Goal: Task Accomplishment & Management: Manage account settings

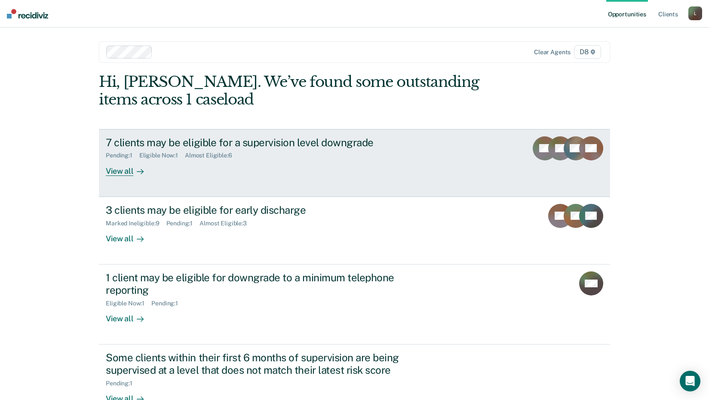
click at [304, 162] on div "7 clients may be eligible for a supervision level downgrade Pending : 1 Eligibl…" at bounding box center [267, 156] width 322 height 40
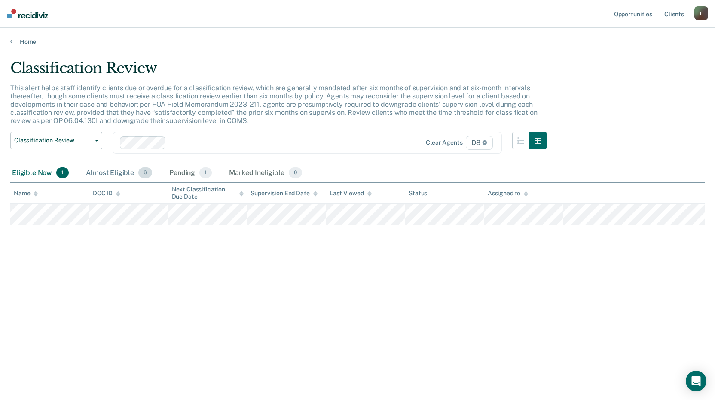
click at [110, 178] on div "Almost Eligible 6" at bounding box center [119, 173] width 70 height 19
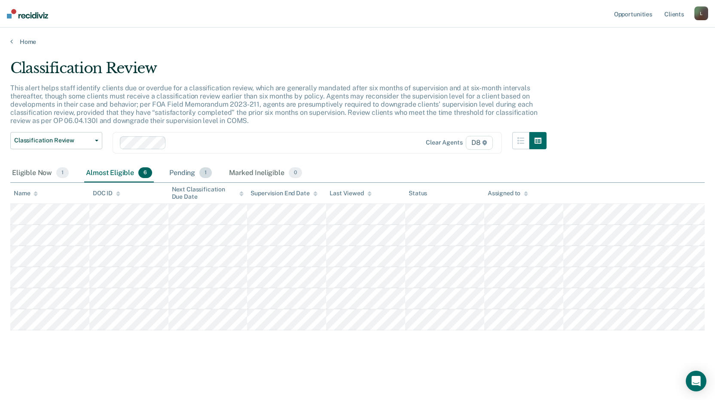
click at [180, 172] on div "Pending 1" at bounding box center [191, 173] width 46 height 19
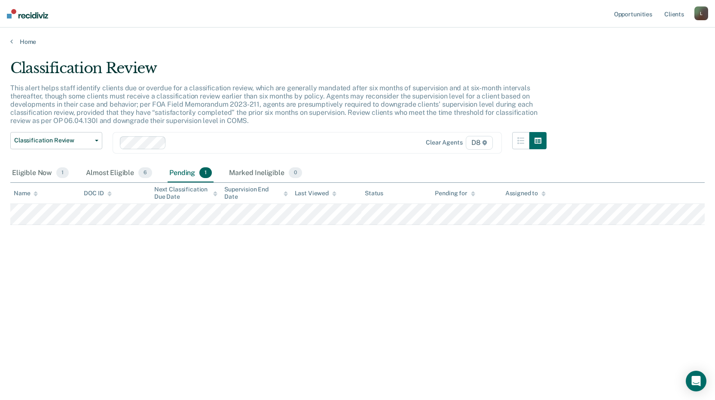
click at [183, 276] on div "Classification Review This alert helps staff identify clients due or overdue fo…" at bounding box center [357, 197] width 695 height 276
click at [26, 176] on div "Eligible Now 1" at bounding box center [40, 173] width 60 height 19
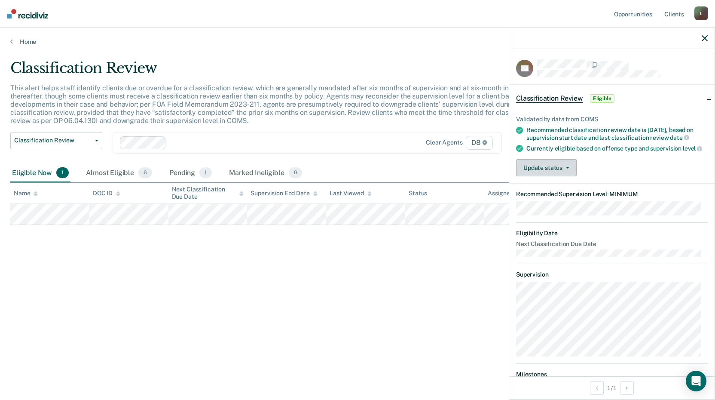
click at [556, 176] on button "Update status" at bounding box center [546, 167] width 61 height 17
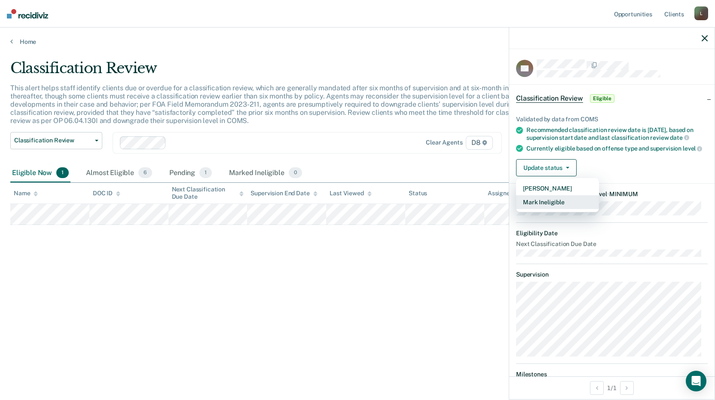
click at [549, 209] on button "Mark Ineligible" at bounding box center [557, 202] width 83 height 14
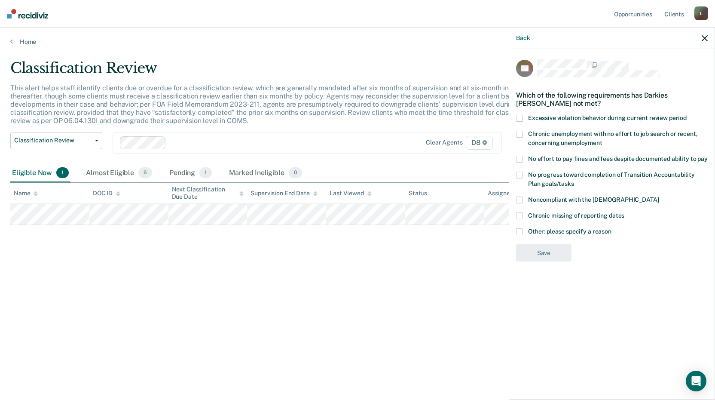
click at [525, 173] on label "No progress toward completion of Transition Accountability Plan goals/tasks" at bounding box center [612, 181] width 192 height 18
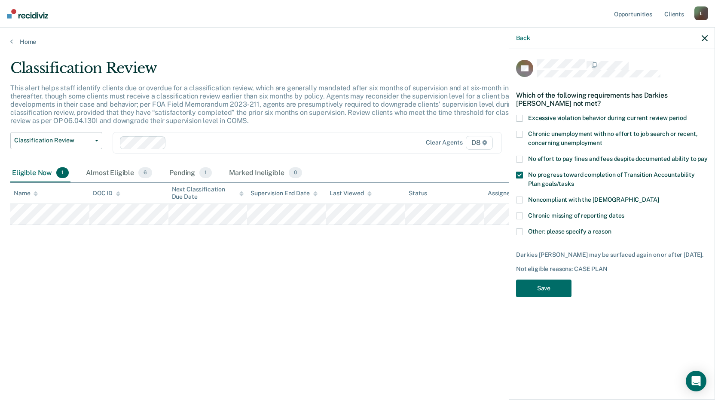
click at [528, 193] on div "No progress toward completion of Transition Accountability Plan goals/tasks" at bounding box center [612, 184] width 192 height 25
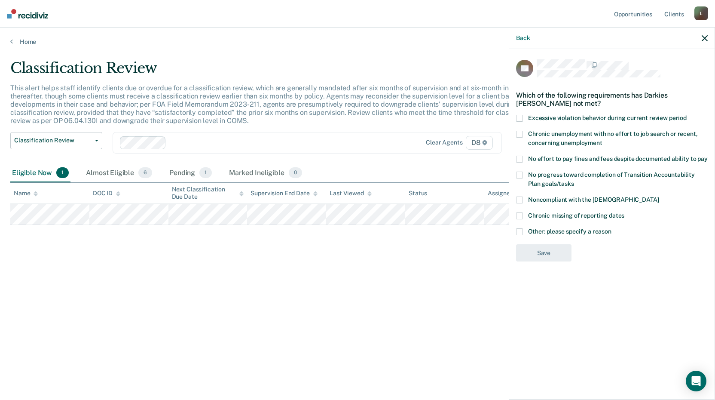
click at [531, 212] on span "Chronic missing of reporting dates" at bounding box center [576, 215] width 96 height 7
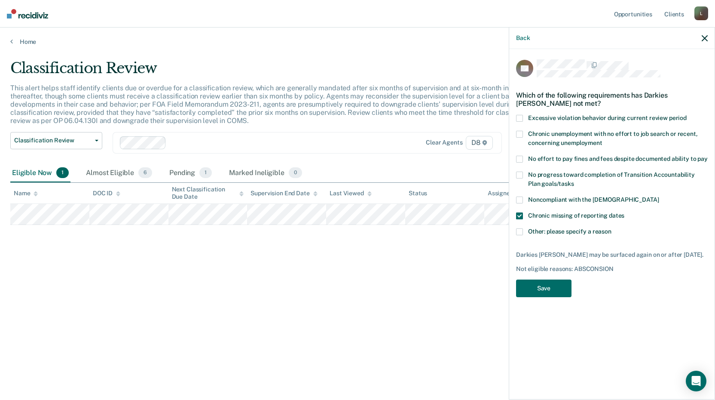
click at [531, 198] on span "Noncompliant with the [DEMOGRAPHIC_DATA]" at bounding box center [593, 199] width 131 height 7
click at [534, 177] on label "No progress toward completion of Transition Accountability Plan goals/tasks" at bounding box center [612, 181] width 192 height 18
click at [535, 281] on button "Save" at bounding box center [543, 288] width 55 height 18
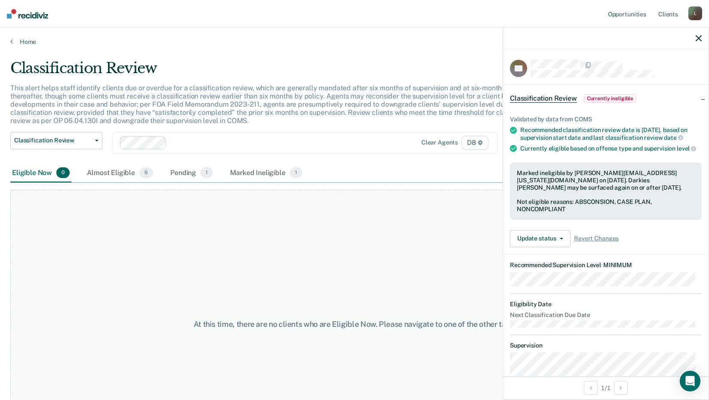
click at [695, 40] on div at bounding box center [606, 38] width 206 height 21
click at [697, 36] on icon "button" at bounding box center [699, 38] width 6 height 6
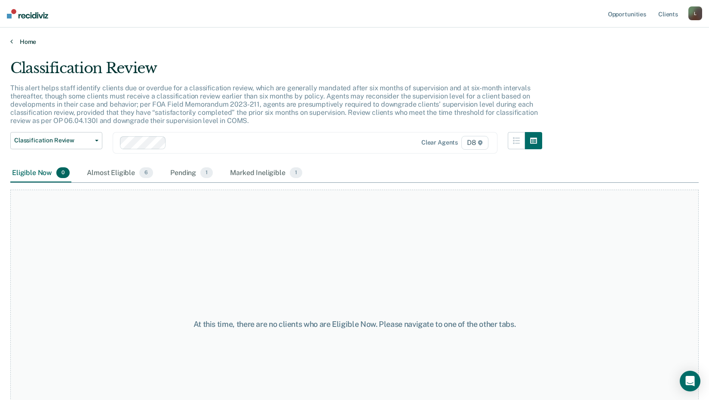
click at [29, 39] on link "Home" at bounding box center [354, 42] width 688 height 8
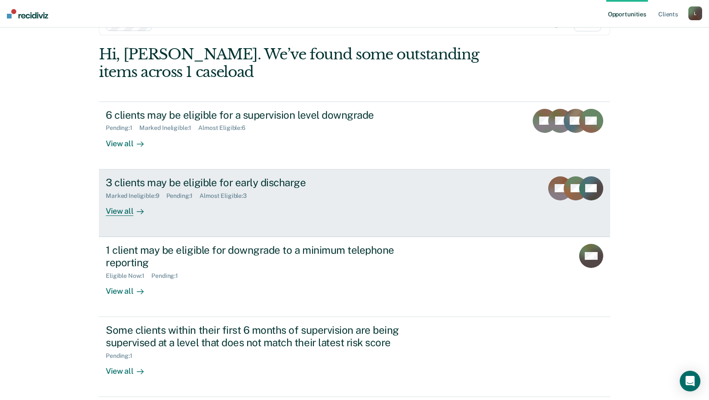
scroll to position [43, 0]
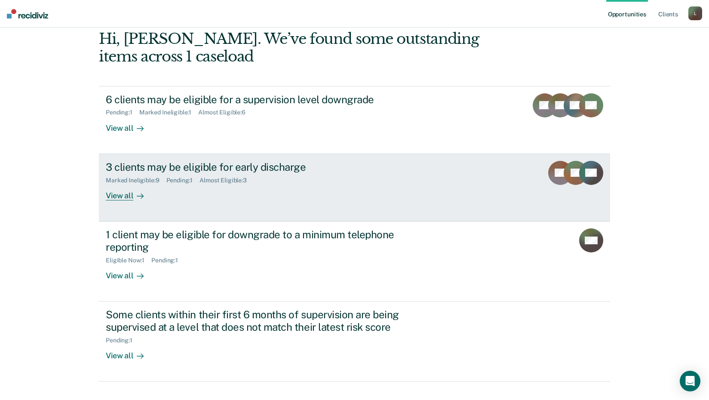
click at [177, 191] on div "3 clients may be eligible for early discharge Marked Ineligible : 9 Pending : 1…" at bounding box center [267, 181] width 322 height 40
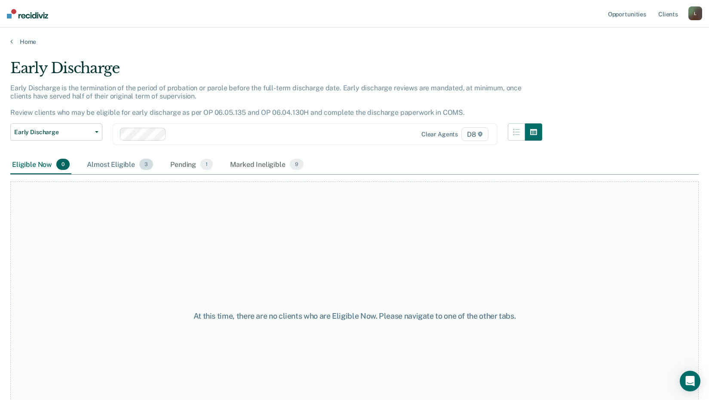
click at [109, 165] on div "Almost Eligible 3" at bounding box center [120, 164] width 70 height 19
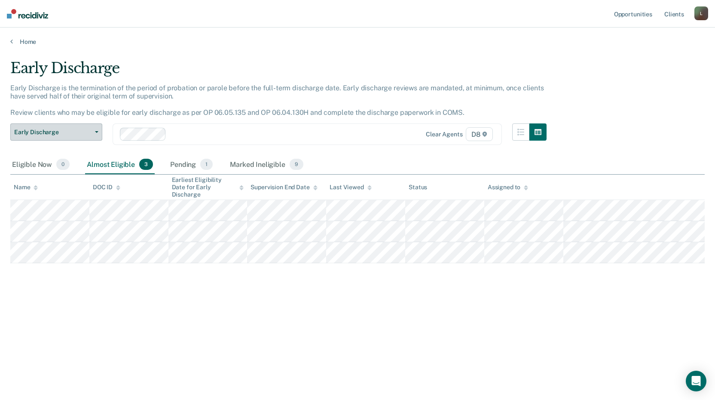
click at [56, 125] on button "Early Discharge" at bounding box center [56, 131] width 92 height 17
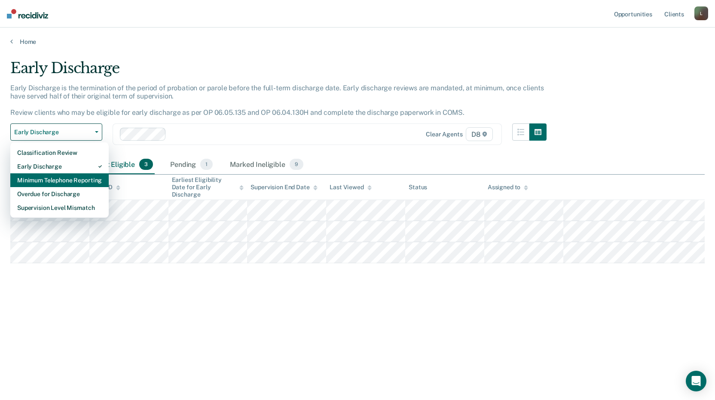
click at [49, 184] on div "Minimum Telephone Reporting" at bounding box center [59, 180] width 85 height 14
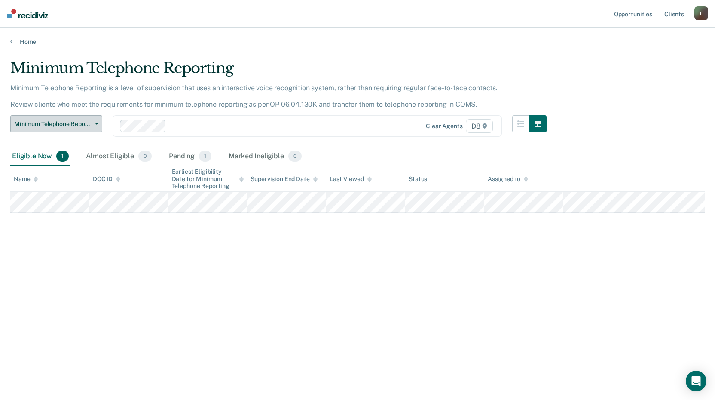
click at [77, 126] on span "Minimum Telephone Reporting" at bounding box center [52, 123] width 77 height 7
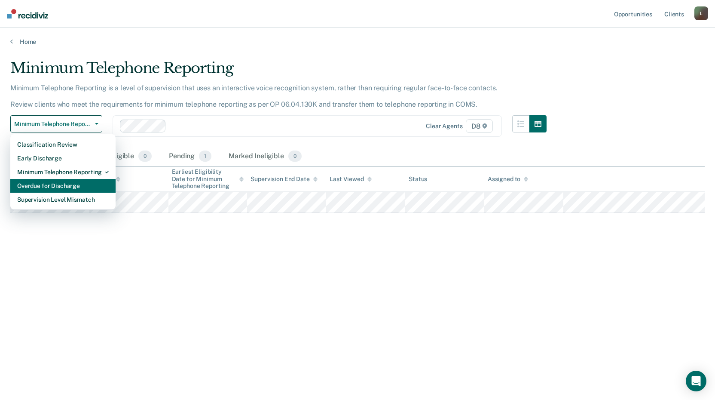
click at [73, 191] on div "Overdue for Discharge" at bounding box center [63, 186] width 92 height 14
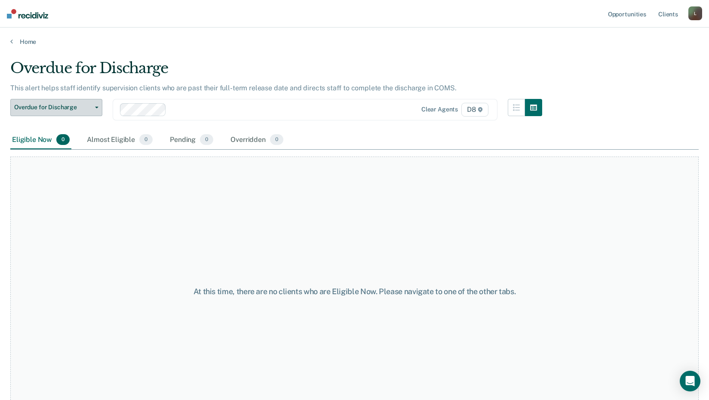
click at [69, 105] on span "Overdue for Discharge" at bounding box center [52, 107] width 77 height 7
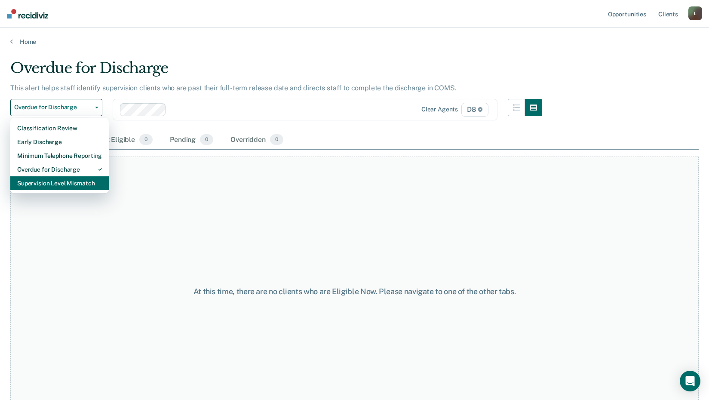
click at [56, 185] on div "Supervision Level Mismatch" at bounding box center [59, 183] width 85 height 14
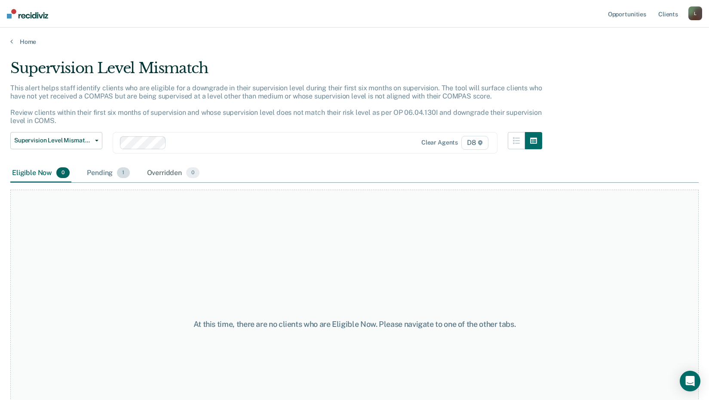
click at [112, 175] on div "Pending 1" at bounding box center [108, 173] width 46 height 19
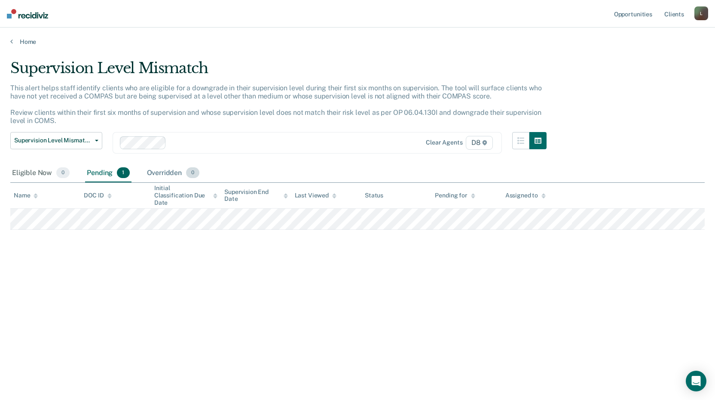
click at [151, 173] on div "Overridden 0" at bounding box center [173, 173] width 56 height 19
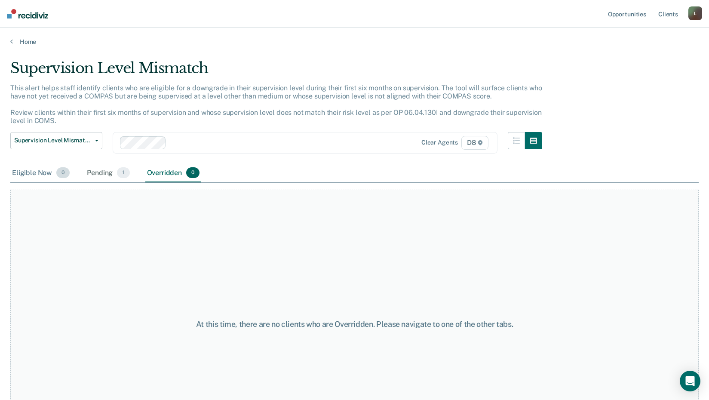
click at [43, 169] on div "Eligible Now 0" at bounding box center [40, 173] width 61 height 19
